Goal: Task Accomplishment & Management: Manage account settings

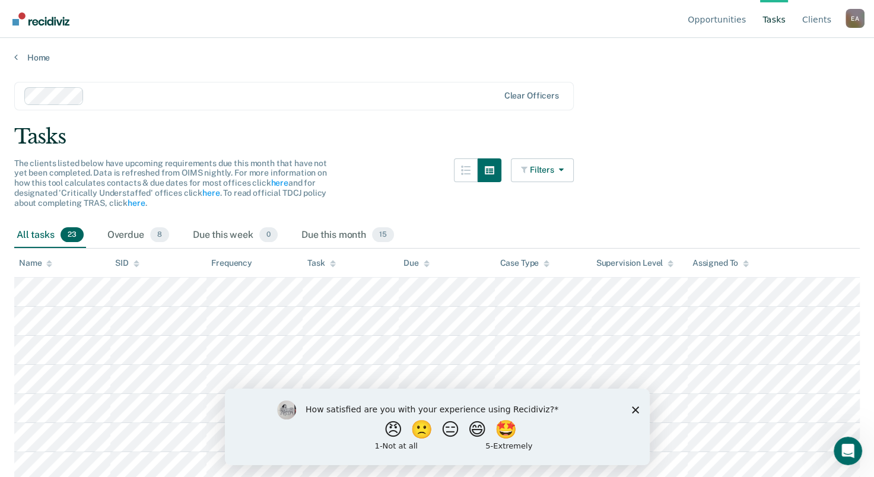
scroll to position [178, 0]
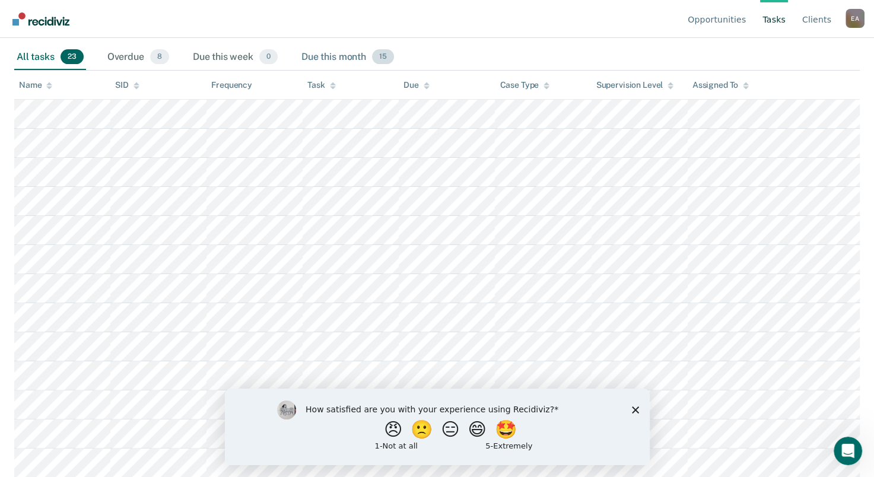
click at [334, 57] on div "Due this month 15" at bounding box center [347, 58] width 97 height 26
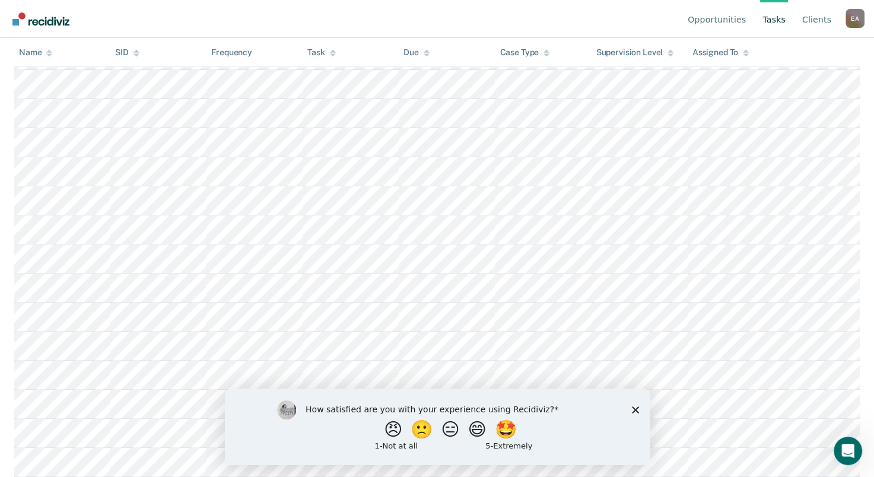
scroll to position [272, 0]
click at [631, 413] on icon "Close survey" at bounding box center [634, 409] width 7 height 7
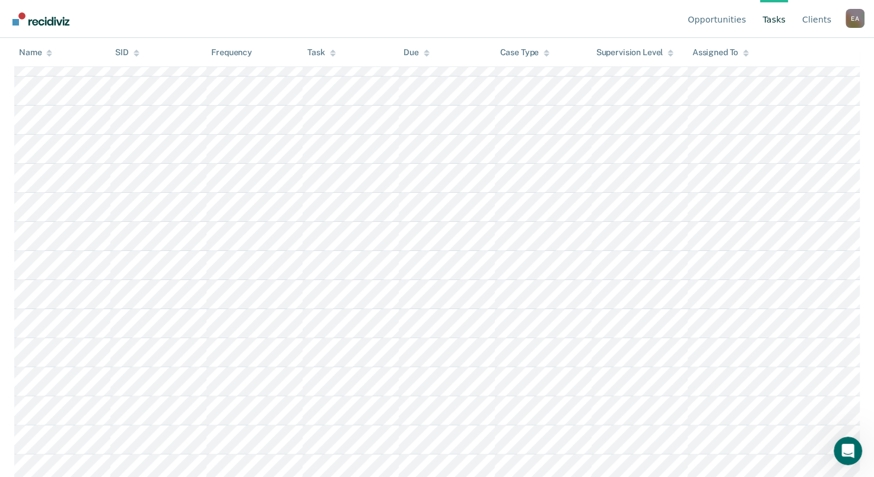
scroll to position [213, 0]
click at [821, 37] on link "Client s" at bounding box center [817, 19] width 34 height 38
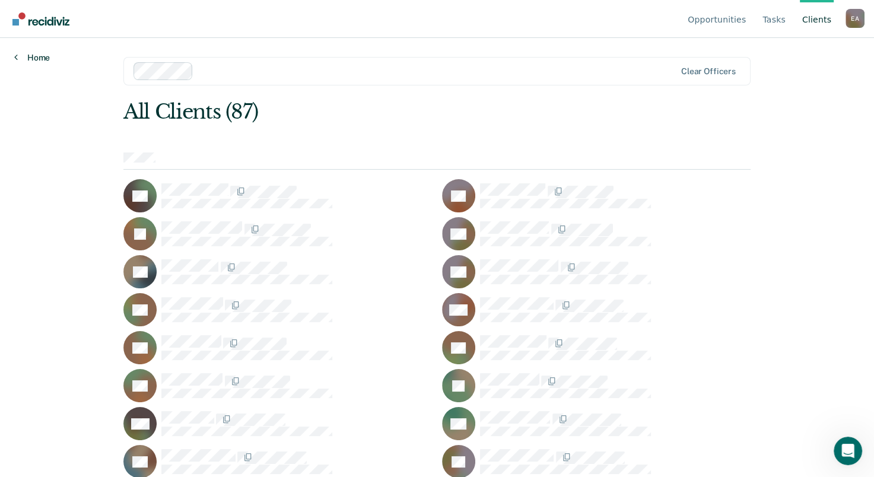
click at [49, 55] on link "Home" at bounding box center [32, 57] width 36 height 11
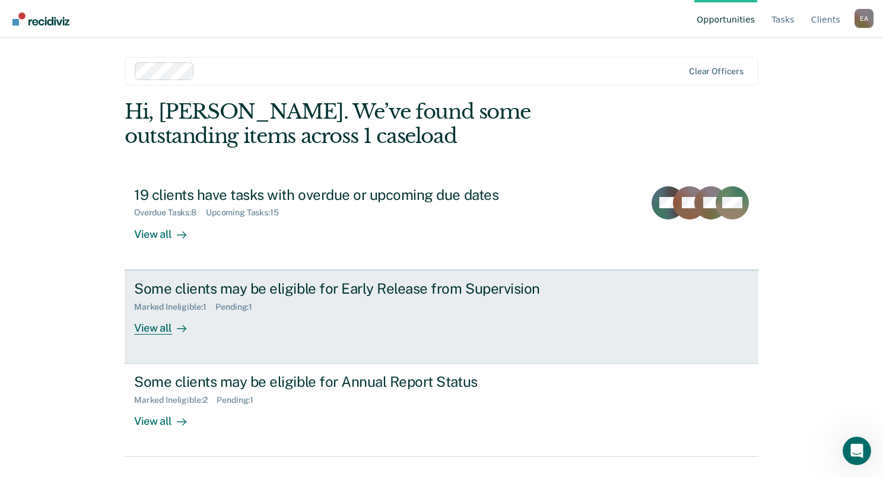
click at [347, 321] on div "Some clients may be eligible for Early Release from Supervision Marked Ineligib…" at bounding box center [356, 307] width 445 height 55
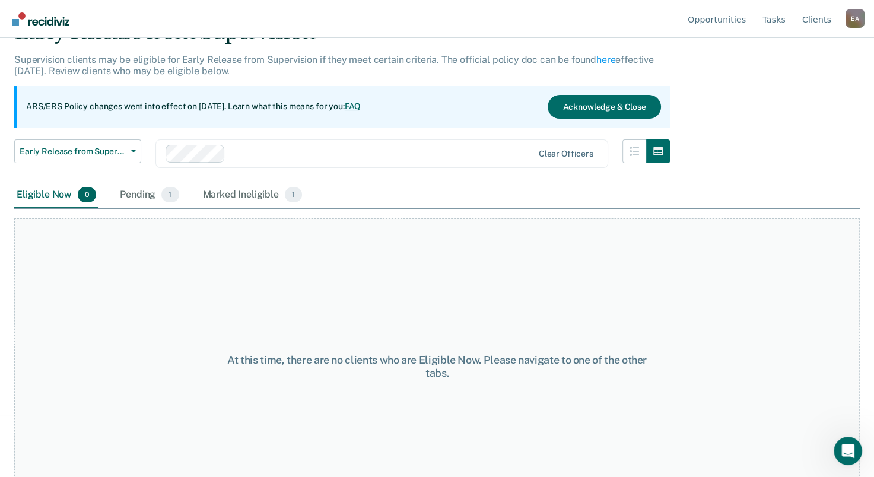
scroll to position [99, 0]
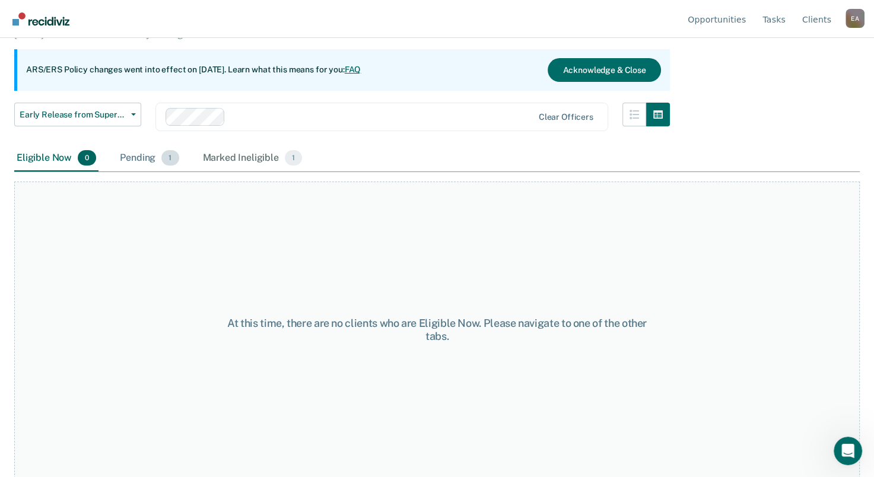
click at [151, 154] on div "Pending 1" at bounding box center [148, 158] width 63 height 26
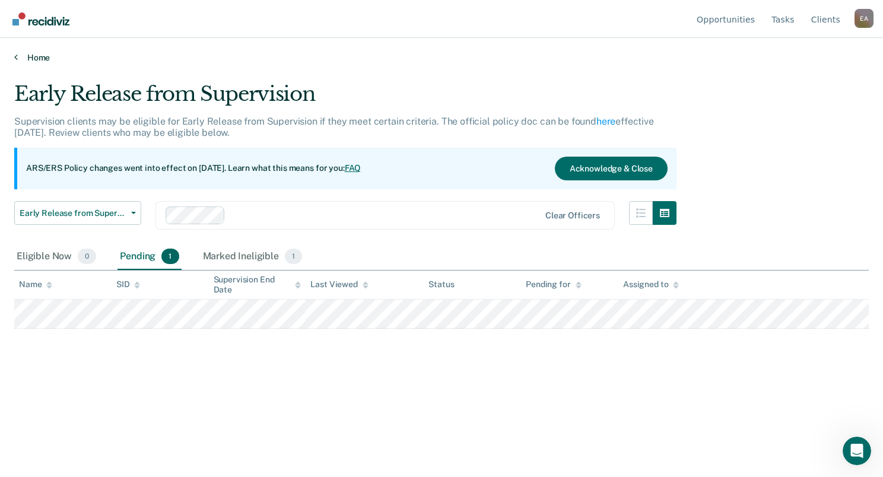
click at [32, 60] on link "Home" at bounding box center [441, 57] width 854 height 11
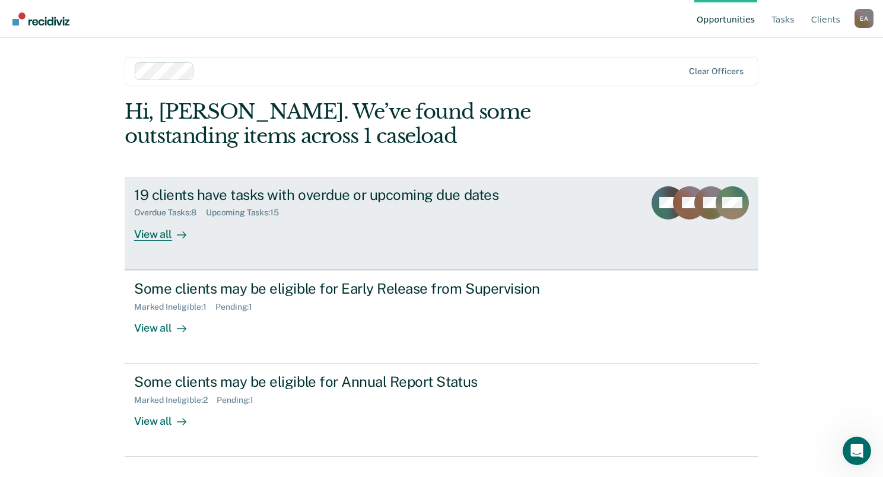
click at [332, 210] on div "Overdue Tasks : 8 Upcoming Tasks : 15" at bounding box center [342, 210] width 417 height 15
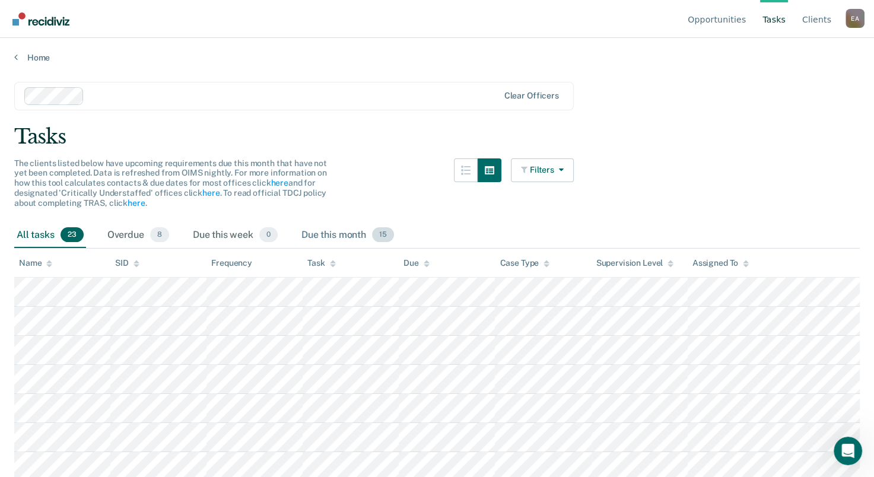
click at [331, 240] on div "Due this month 15" at bounding box center [347, 236] width 97 height 26
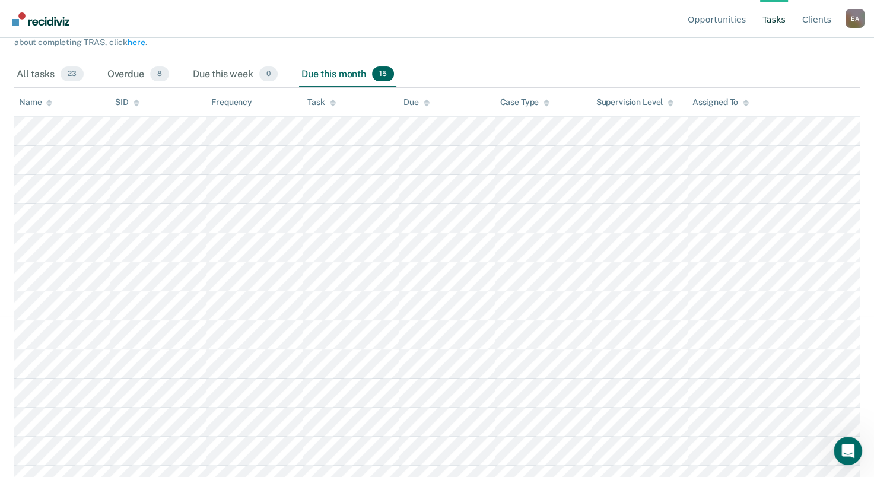
scroll to position [154, 0]
